Goal: Task Accomplishment & Management: Manage account settings

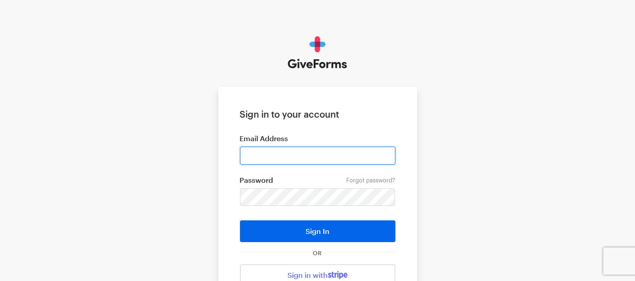
click at [338, 160] on input "email" at bounding box center [317, 155] width 155 height 18
type input "digital+bff@rkdgroup.com"
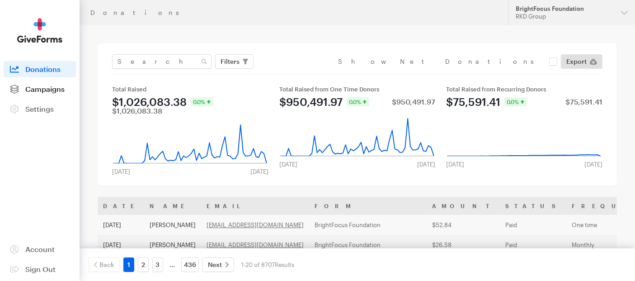
click at [32, 88] on span "Campaigns" at bounding box center [44, 89] width 39 height 9
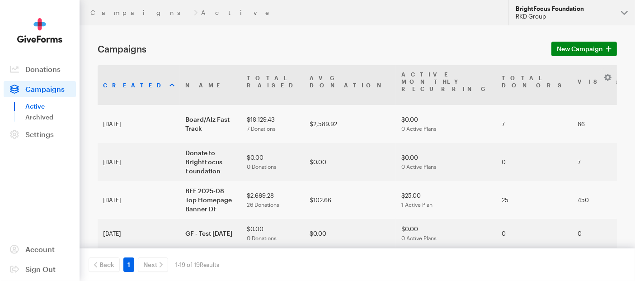
click at [624, 10] on button "BrightFocus Foundation RKD Group" at bounding box center [571, 12] width 127 height 25
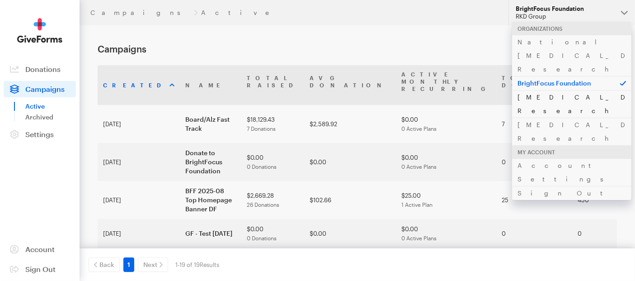
click at [553, 90] on link "[MEDICAL_DATA] Research" at bounding box center [571, 104] width 119 height 28
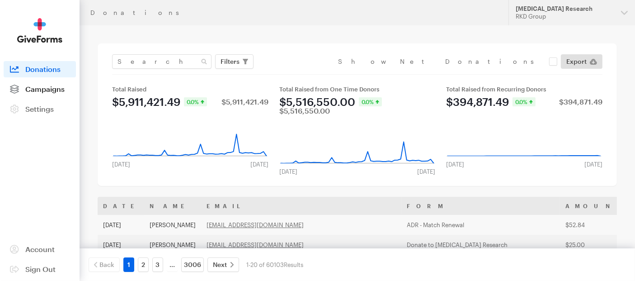
click at [58, 89] on span "Campaigns" at bounding box center [44, 89] width 39 height 9
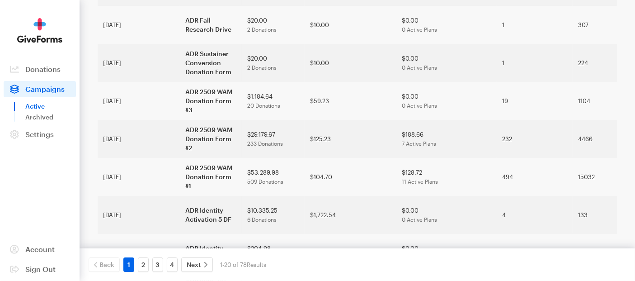
scroll to position [301, 0]
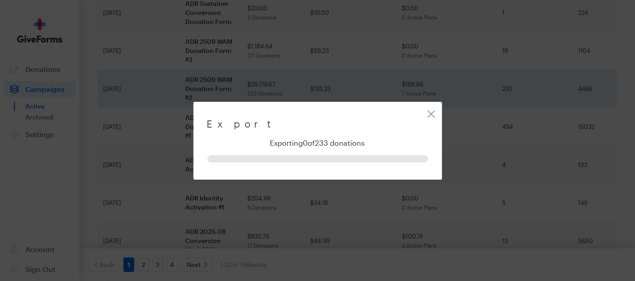
scroll to position [292, 0]
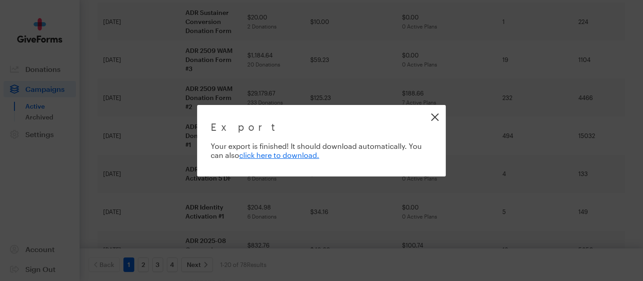
click at [435, 115] on link "Close" at bounding box center [434, 117] width 20 height 20
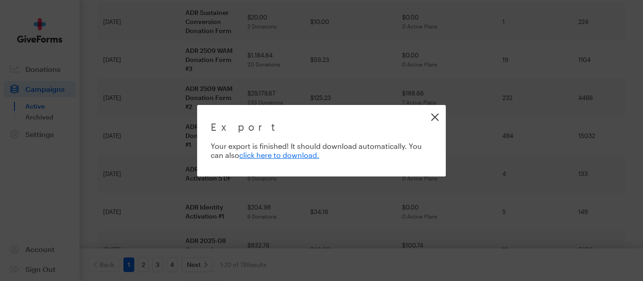
click at [438, 117] on link "Close" at bounding box center [434, 117] width 20 height 20
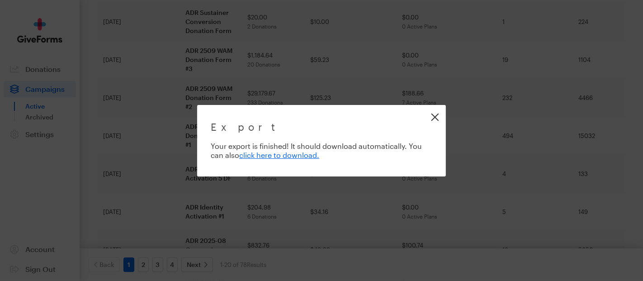
click at [433, 118] on link "Close" at bounding box center [434, 117] width 20 height 20
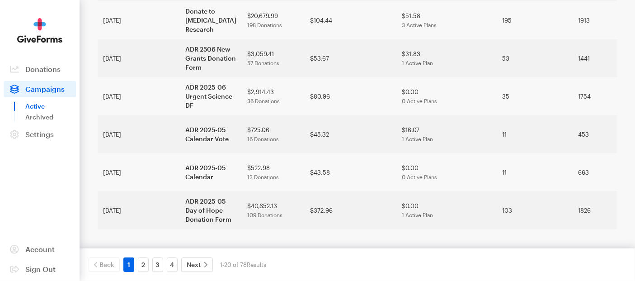
scroll to position [764, 0]
click at [139, 266] on link "2" at bounding box center [143, 264] width 11 height 14
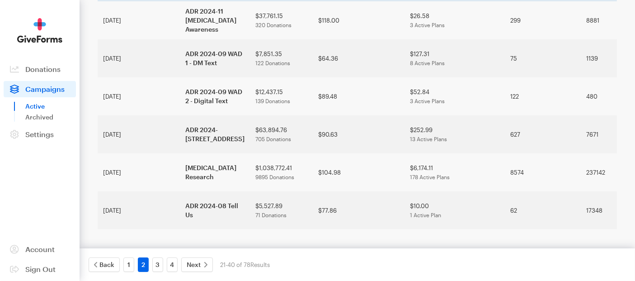
scroll to position [653, 0]
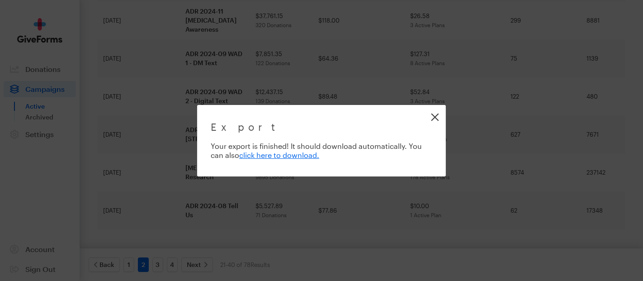
click at [438, 114] on link "Close" at bounding box center [434, 117] width 20 height 20
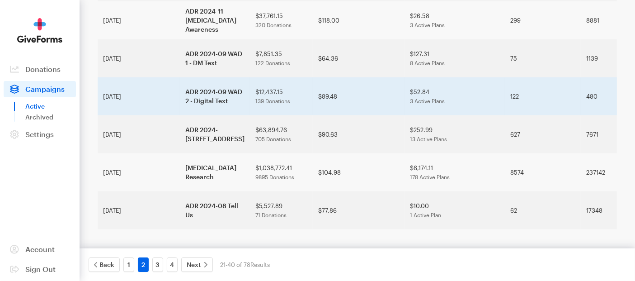
scroll to position [681, 0]
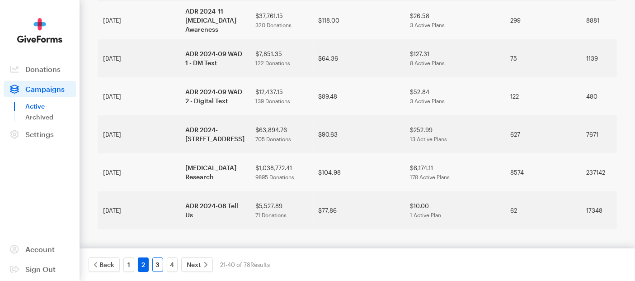
click at [155, 269] on link "3" at bounding box center [157, 264] width 11 height 14
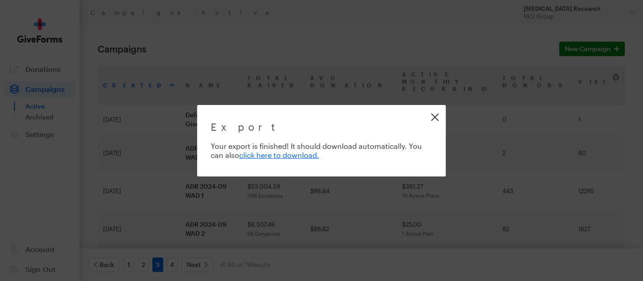
click at [435, 113] on link "Close" at bounding box center [434, 117] width 20 height 20
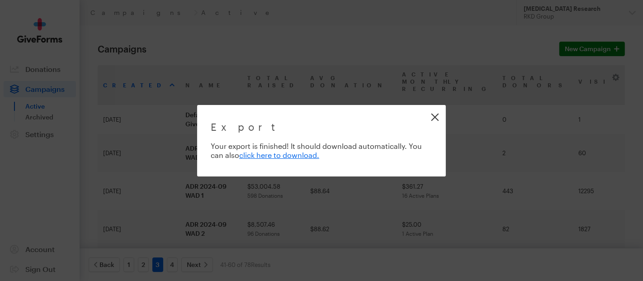
click at [435, 114] on link "Close" at bounding box center [434, 117] width 20 height 20
